Goal: Task Accomplishment & Management: Manage account settings

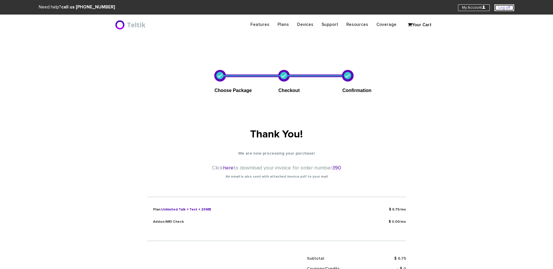
click at [512, 7] on link "Log off" at bounding box center [504, 7] width 20 height 7
